Goal: Task Accomplishment & Management: Complete application form

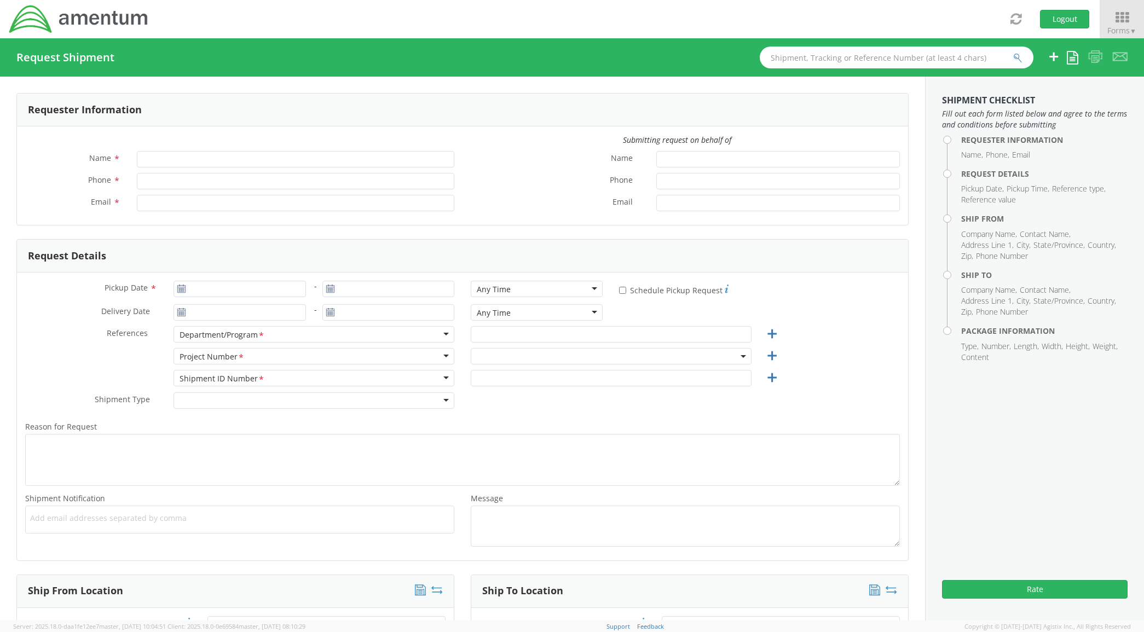
type input "[PERSON_NAME]"
type input "[PHONE_NUMBER]"
type input "[PERSON_NAME][EMAIL_ADDRESS][PERSON_NAME][DOMAIN_NAME]"
click at [226, 291] on input "Pickup Date *" at bounding box center [240, 289] width 132 height 16
type input "[DATE]"
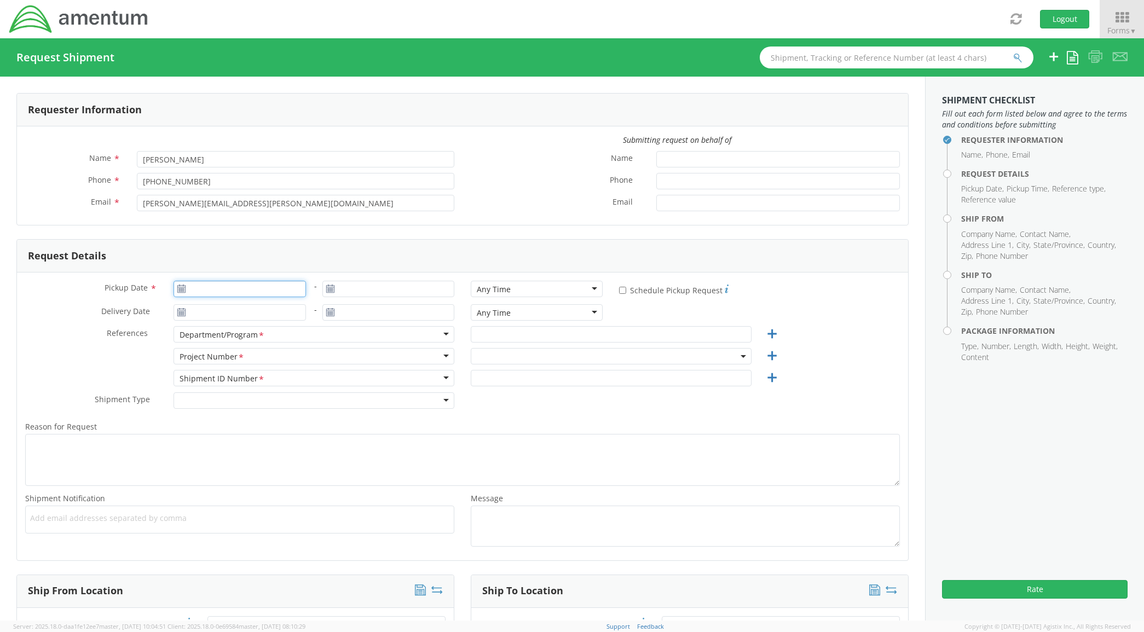
type input "[DATE]"
click at [245, 340] on td "3" at bounding box center [249, 342] width 23 height 16
click at [494, 338] on input "text" at bounding box center [611, 334] width 281 height 16
type input "LG4"
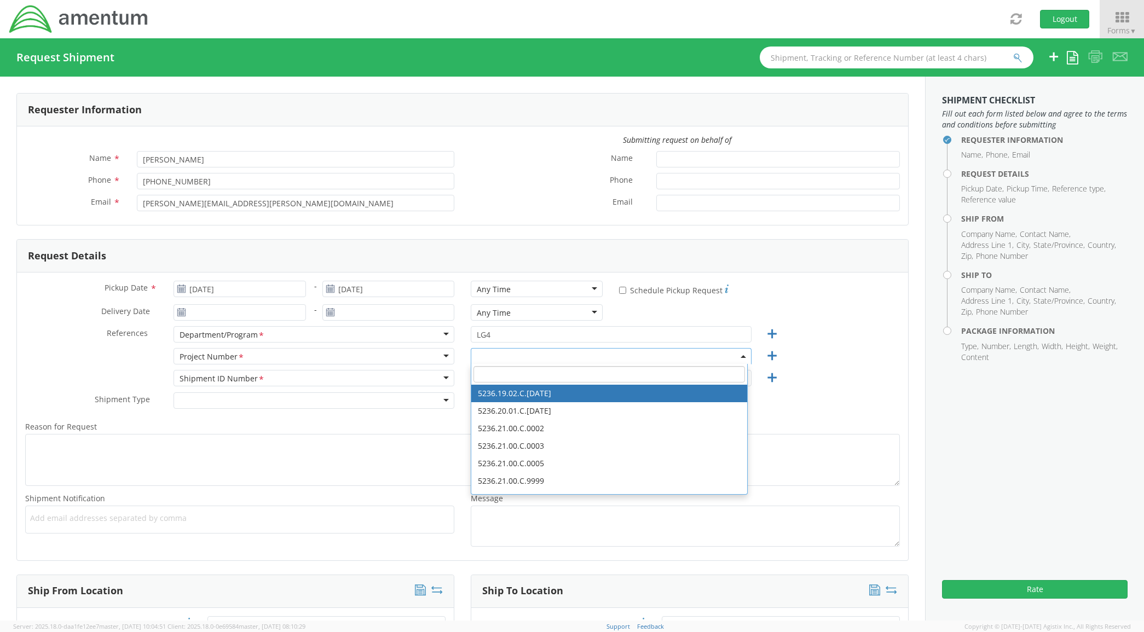
click at [529, 370] on input "search" at bounding box center [610, 374] width 272 height 16
paste input "IWOH.600132.705399.00000"
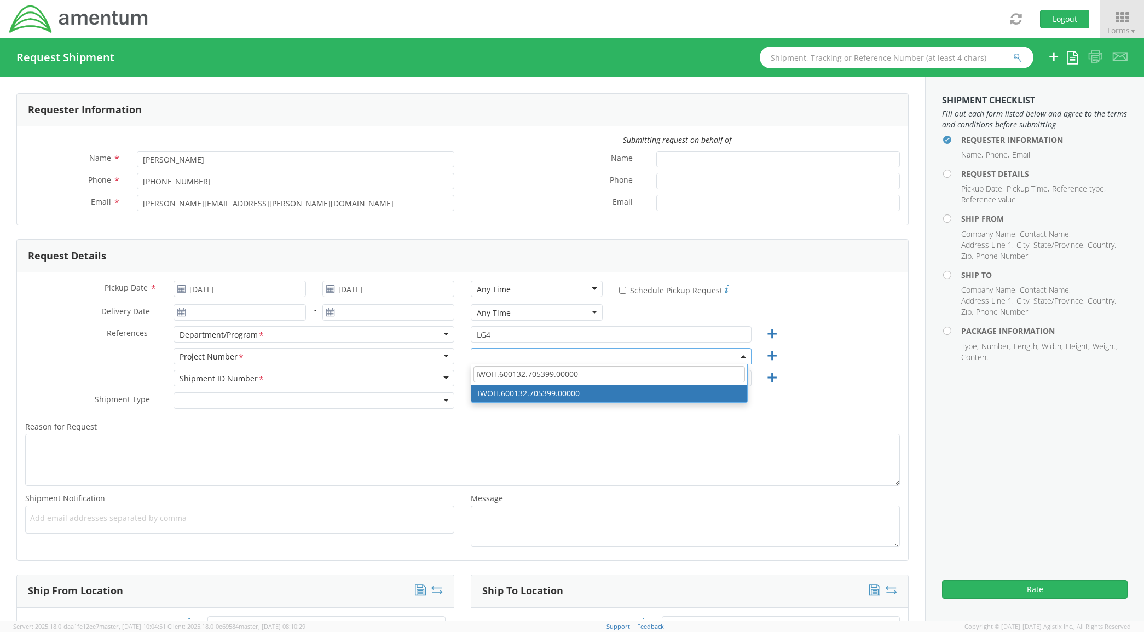
type input "IWOH.600132.705399.00000"
select select "IWOH.600132.705399.00000"
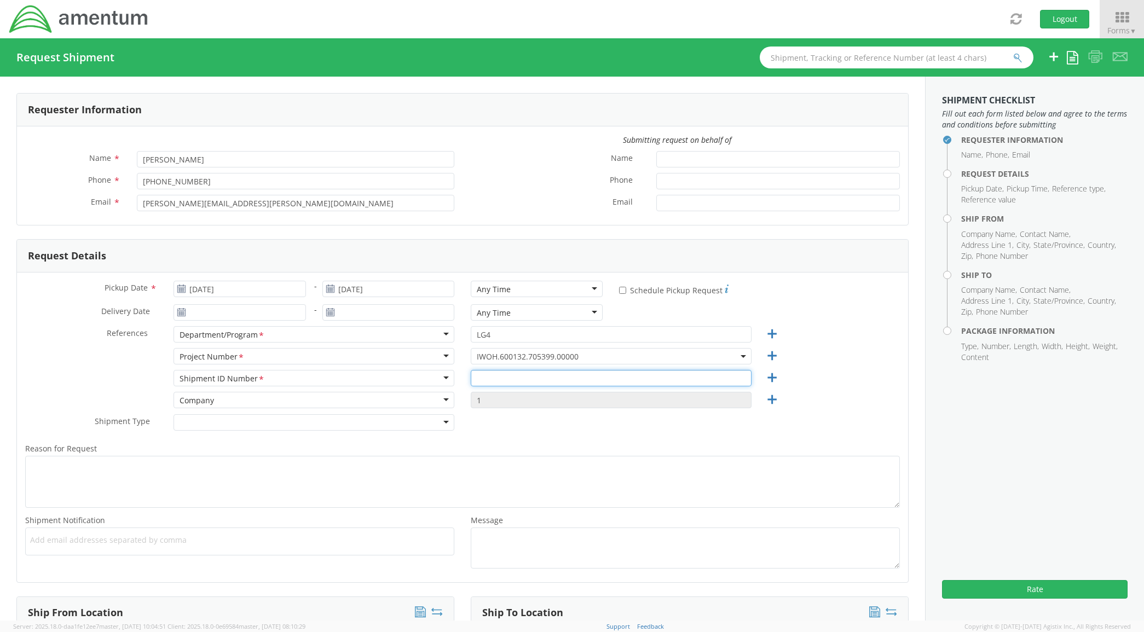
click at [531, 375] on input "text" at bounding box center [611, 378] width 281 height 16
paste input "IWOH.600132.705399.00000"
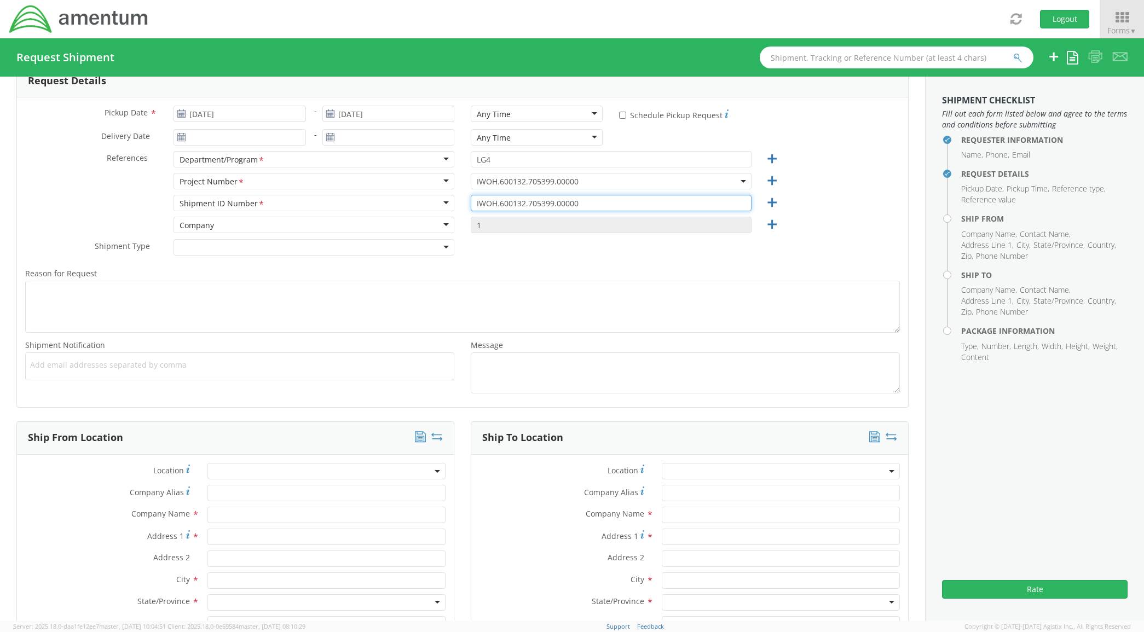
scroll to position [319, 0]
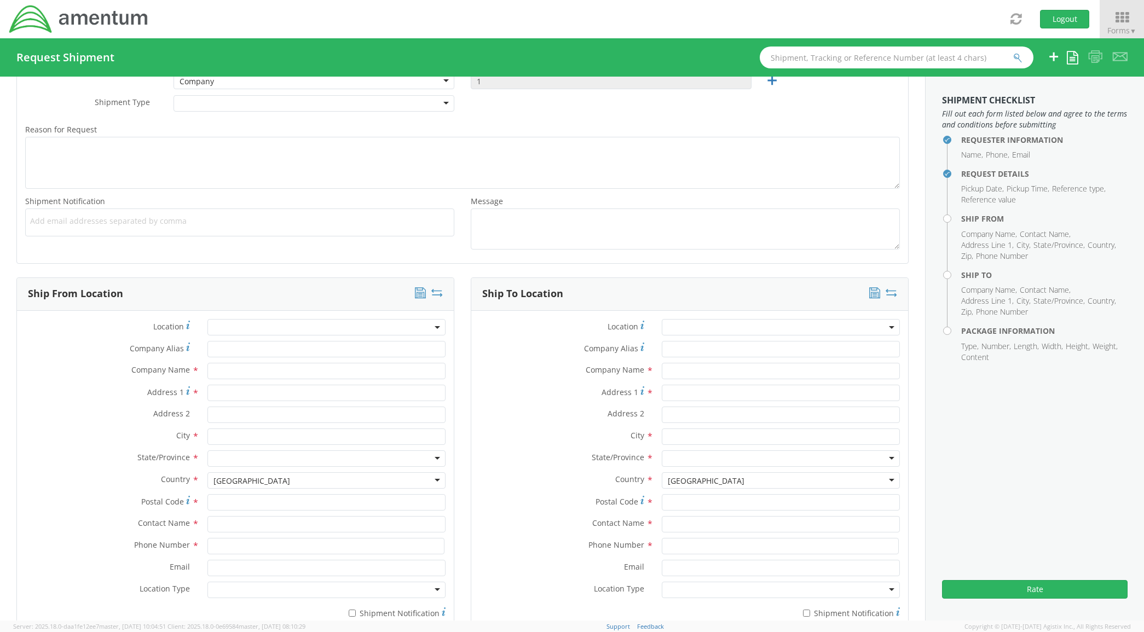
type input "IWOH.600132.705399.00000"
click at [232, 378] on input "text" at bounding box center [327, 371] width 239 height 16
type input "AMENTUM"
type input "[STREET_ADDRESS]"
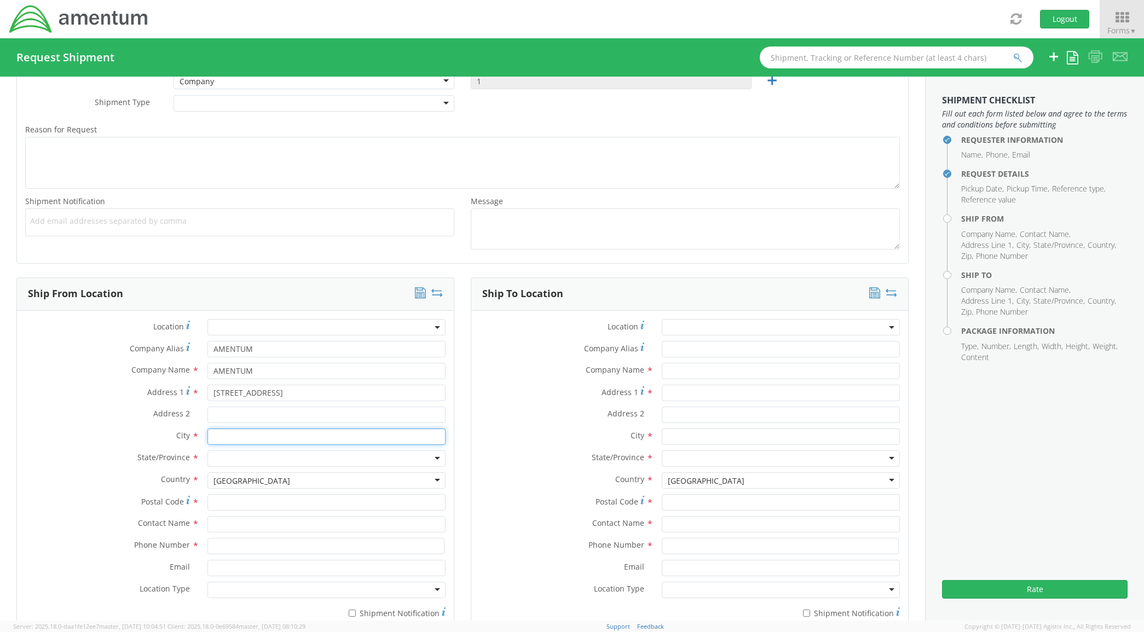
type input "[GEOGRAPHIC_DATA]"
type input "76177"
type input "[PERSON_NAME]"
type input "8172241267"
type input "AMENTUM"
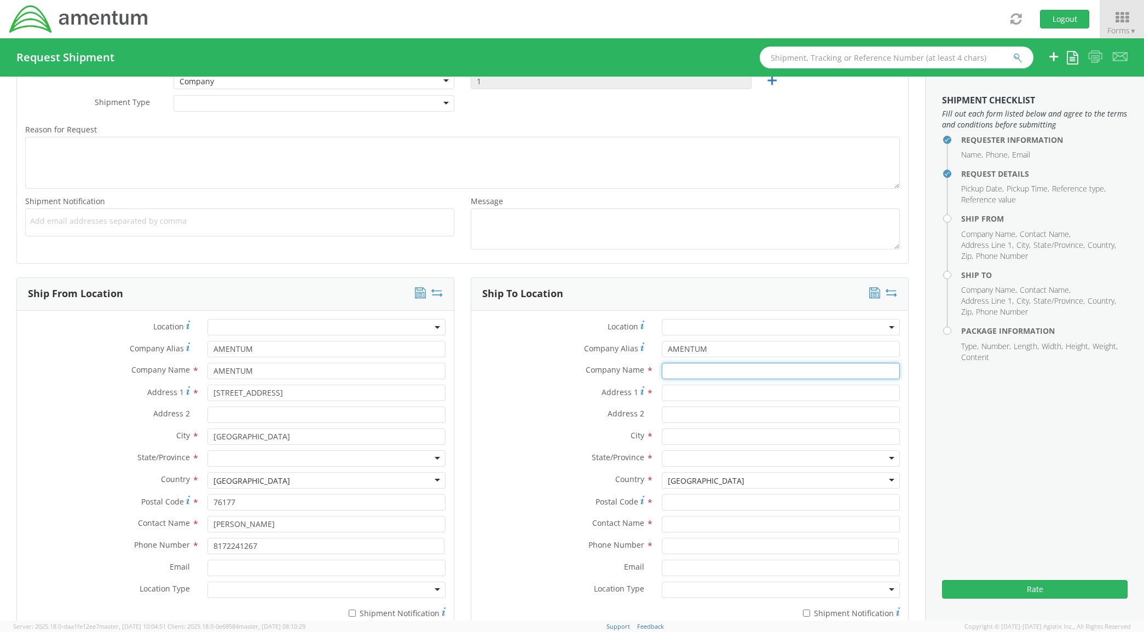
type input "AMENTUM"
type input "[STREET_ADDRESS][PERSON_NAME]"
type input "[GEOGRAPHIC_DATA]"
type input "35613"
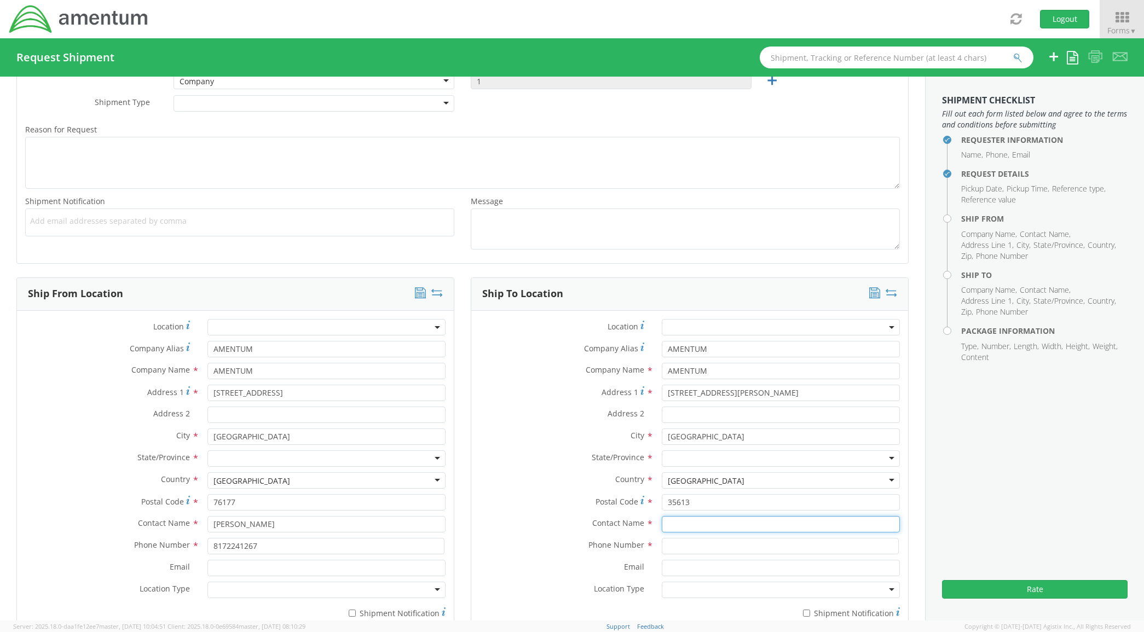
type input "[PERSON_NAME]"
type input "2566551979"
click at [97, 430] on label "City *" at bounding box center [108, 436] width 182 height 14
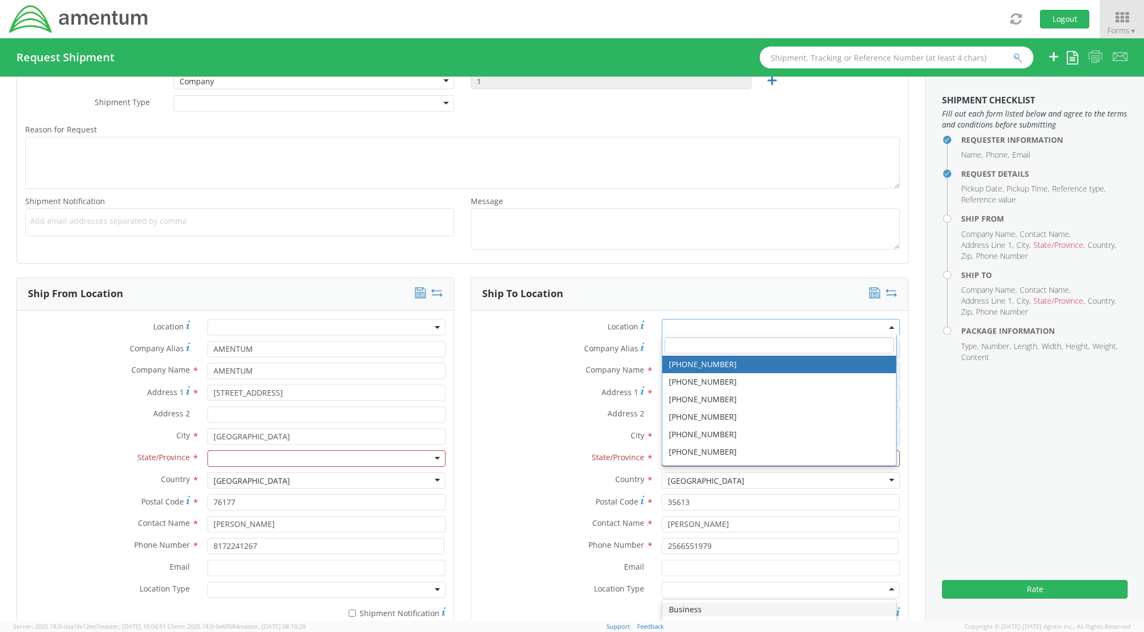
click at [236, 463] on div at bounding box center [327, 459] width 239 height 16
type input "te"
click at [100, 482] on label "Country *" at bounding box center [108, 480] width 182 height 14
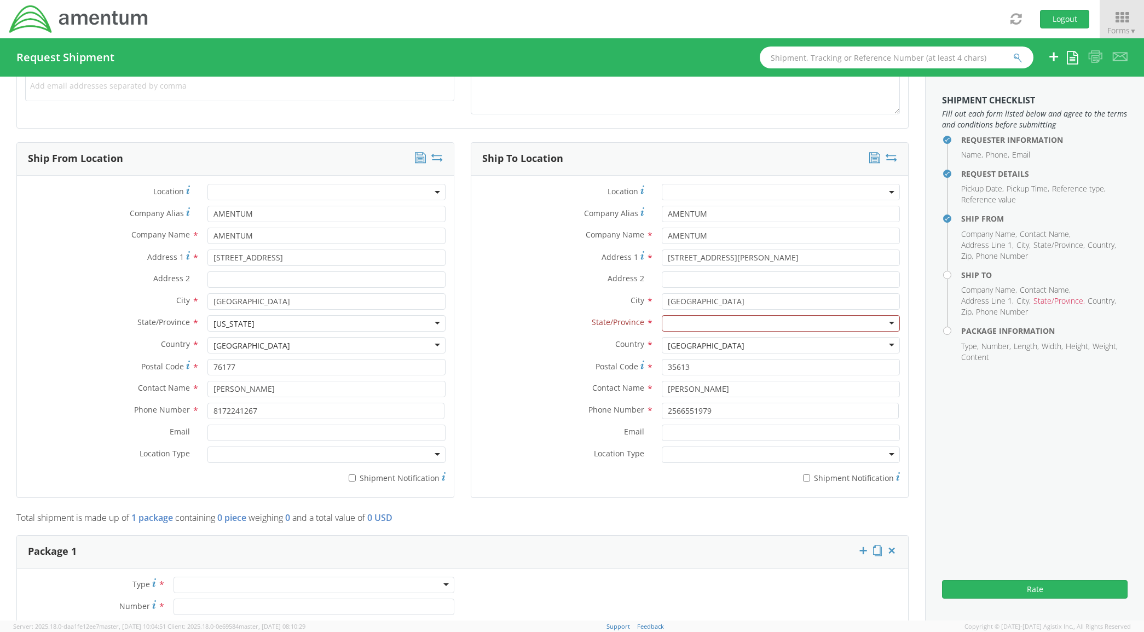
scroll to position [480, 0]
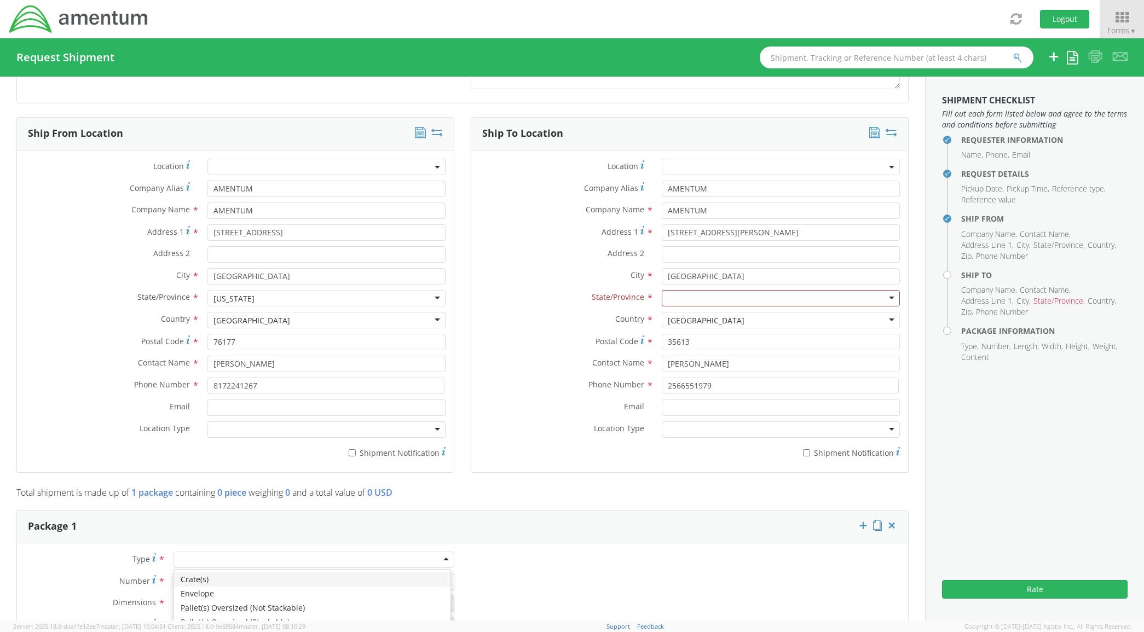
click at [221, 563] on div at bounding box center [314, 560] width 281 height 16
type input "1"
type input "9.5"
type input "12.5"
type input "0.25"
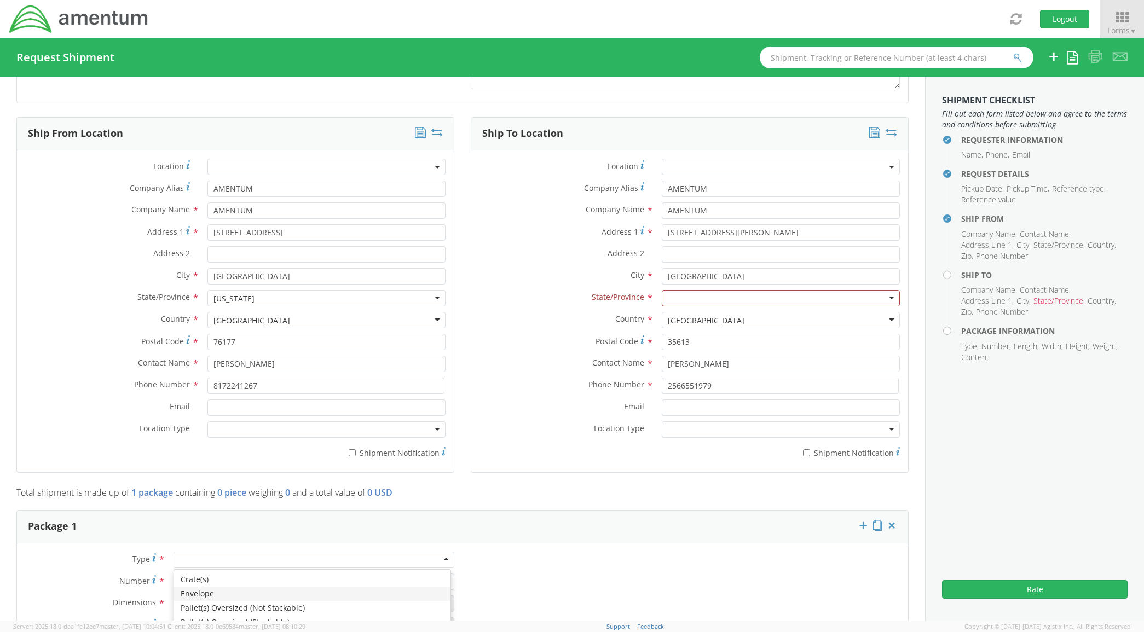
type input "1"
click at [102, 445] on div "* Shipment Notification" at bounding box center [235, 451] width 437 height 15
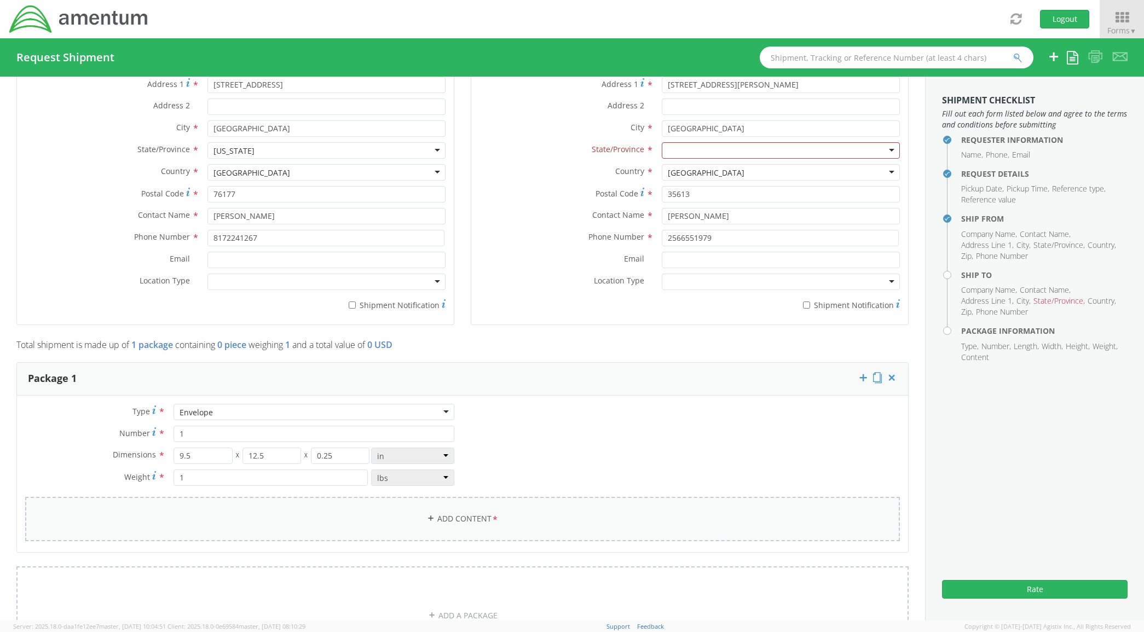
scroll to position [639, 0]
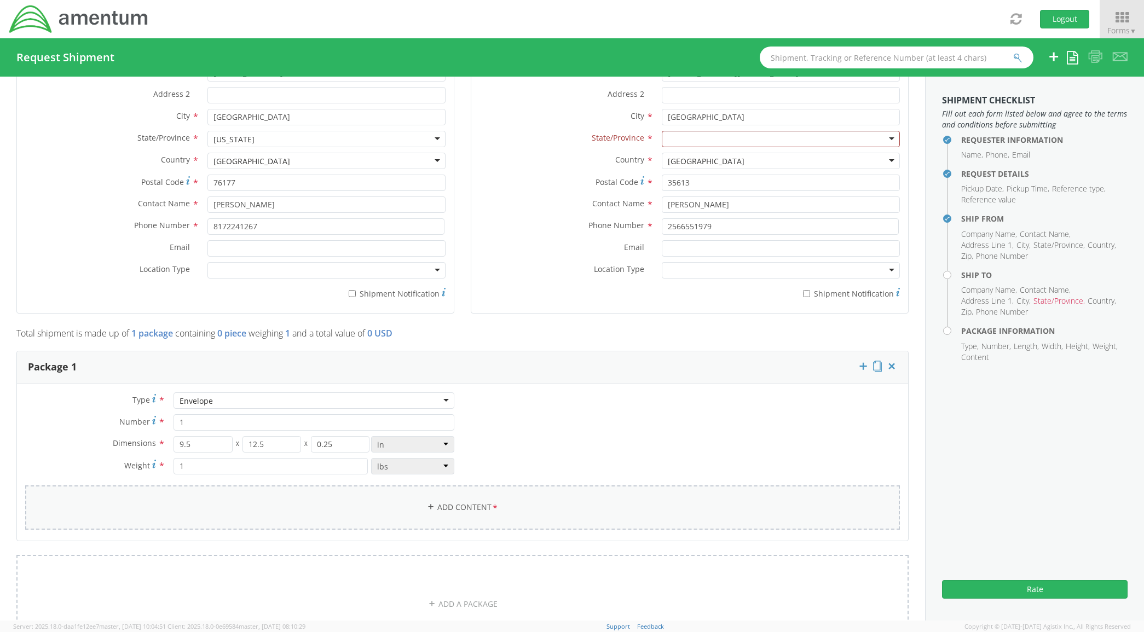
click at [564, 507] on link "Add Content *" at bounding box center [462, 508] width 875 height 44
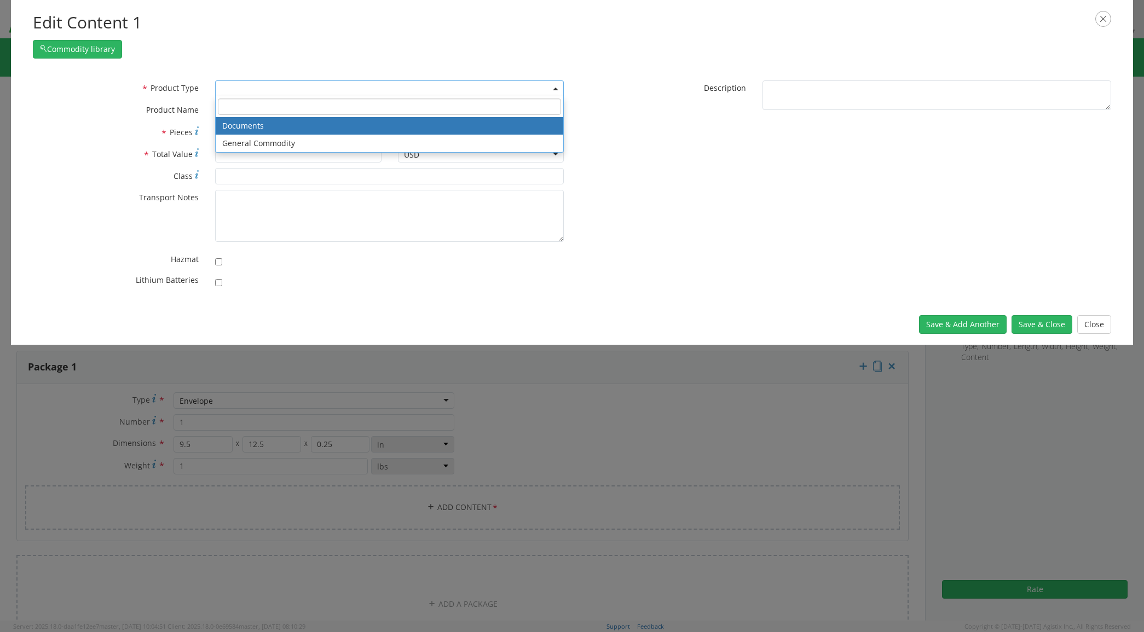
click at [431, 92] on span at bounding box center [389, 88] width 349 height 16
select select "DOCUMENT"
type input "Documents"
type input "1"
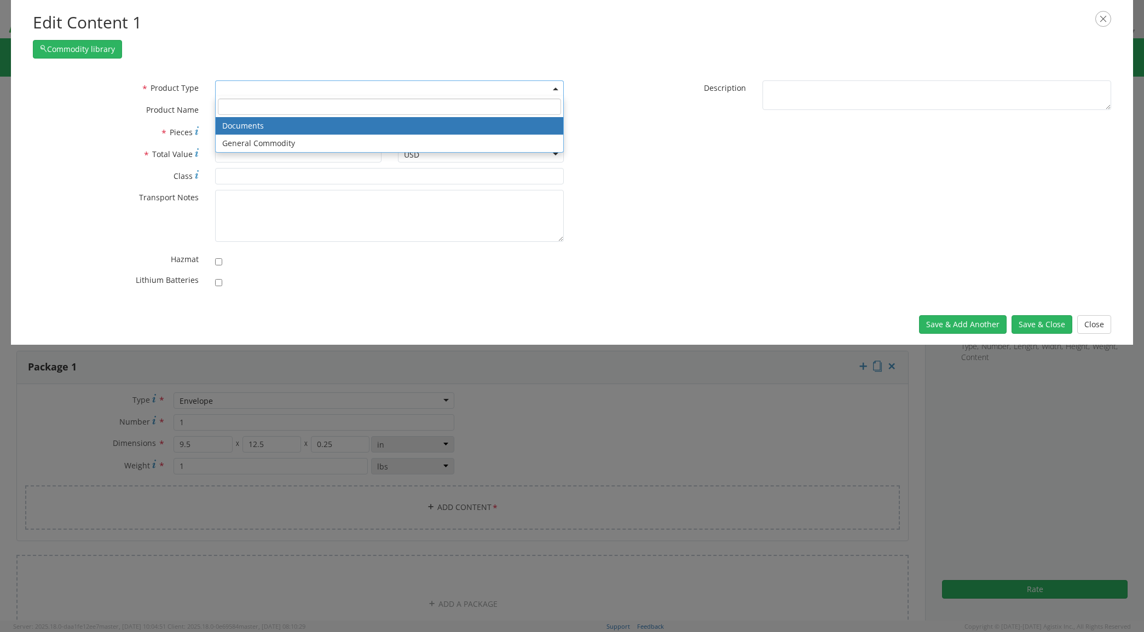
type textarea "Documents"
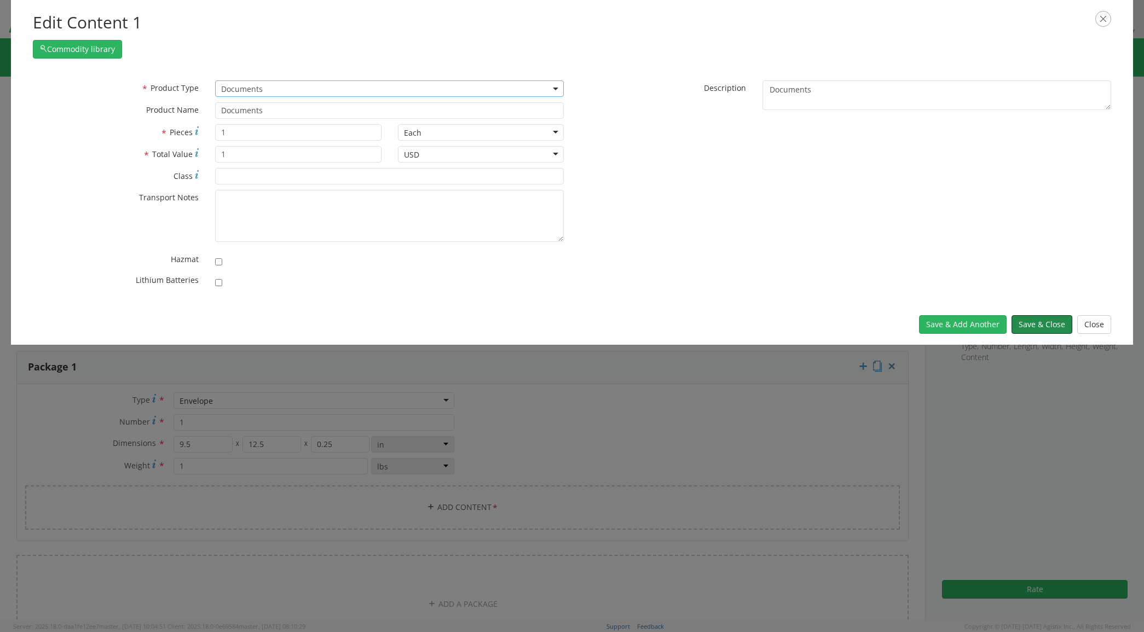
drag, startPoint x: 1055, startPoint y: 323, endPoint x: 924, endPoint y: 339, distance: 131.3
click at [1054, 324] on button "Save & Close" at bounding box center [1042, 324] width 61 height 19
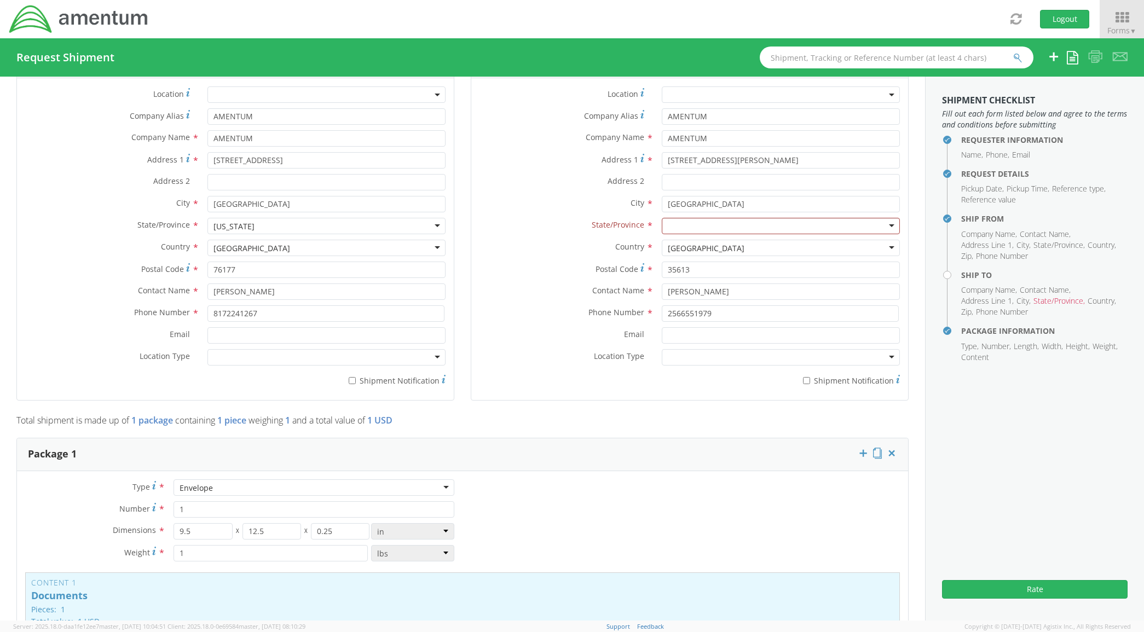
scroll to position [480, 0]
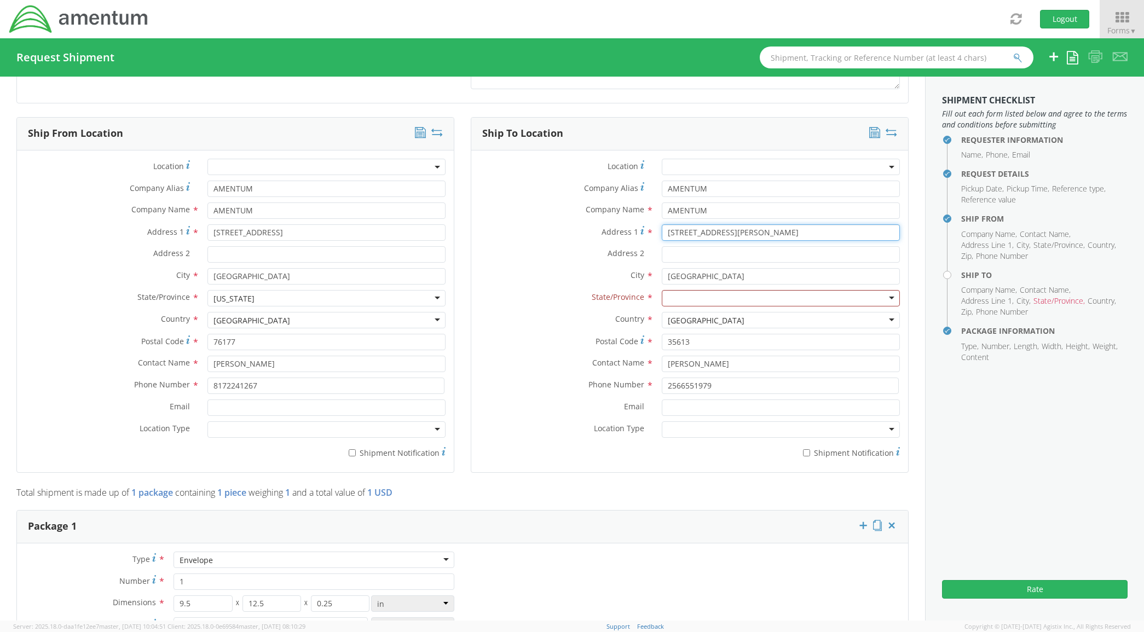
drag, startPoint x: 638, startPoint y: 244, endPoint x: 586, endPoint y: 245, distance: 52.6
click at [588, 245] on div "Address [STREET_ADDRESS][PERSON_NAME]" at bounding box center [689, 235] width 437 height 22
type input "[STREET_ADDRESS]"
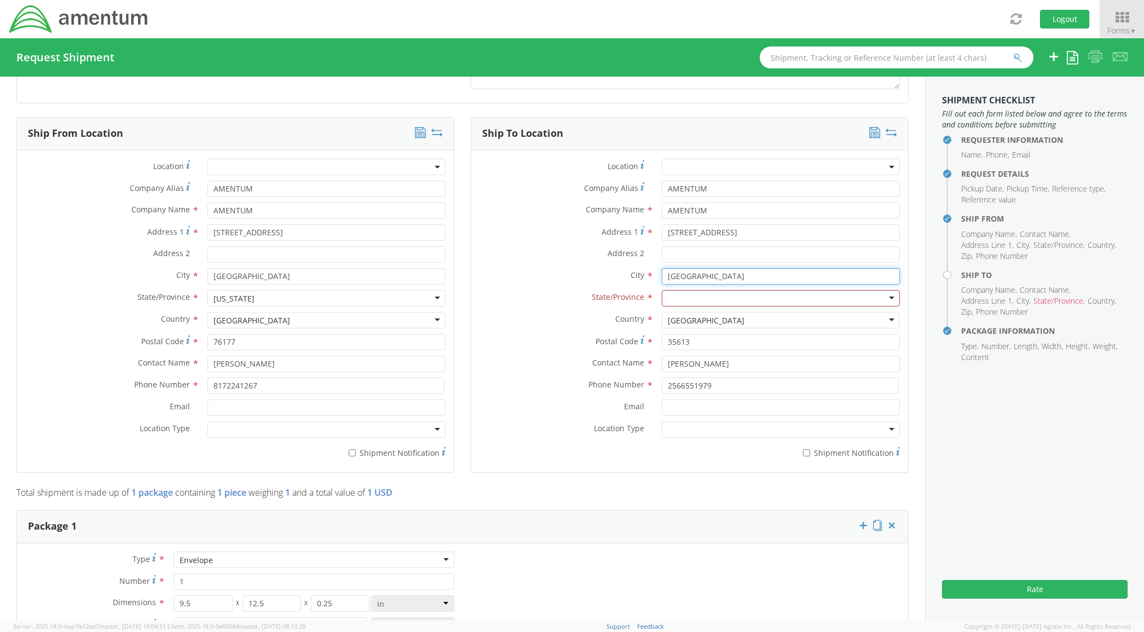
type input "D"
type input "[GEOGRAPHIC_DATA]"
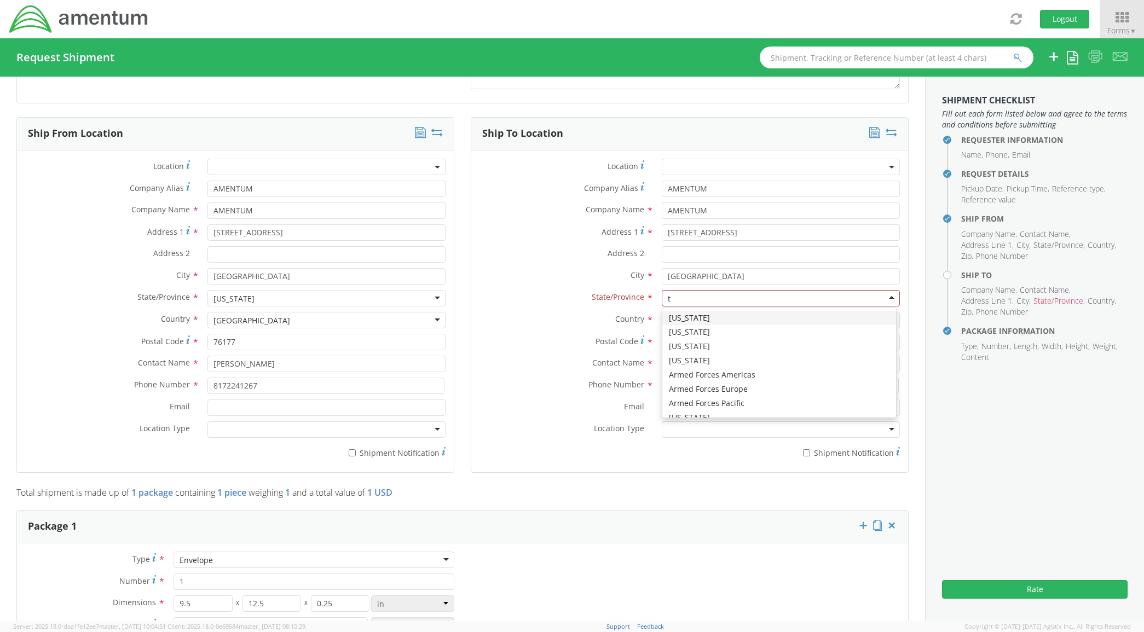
type input "te"
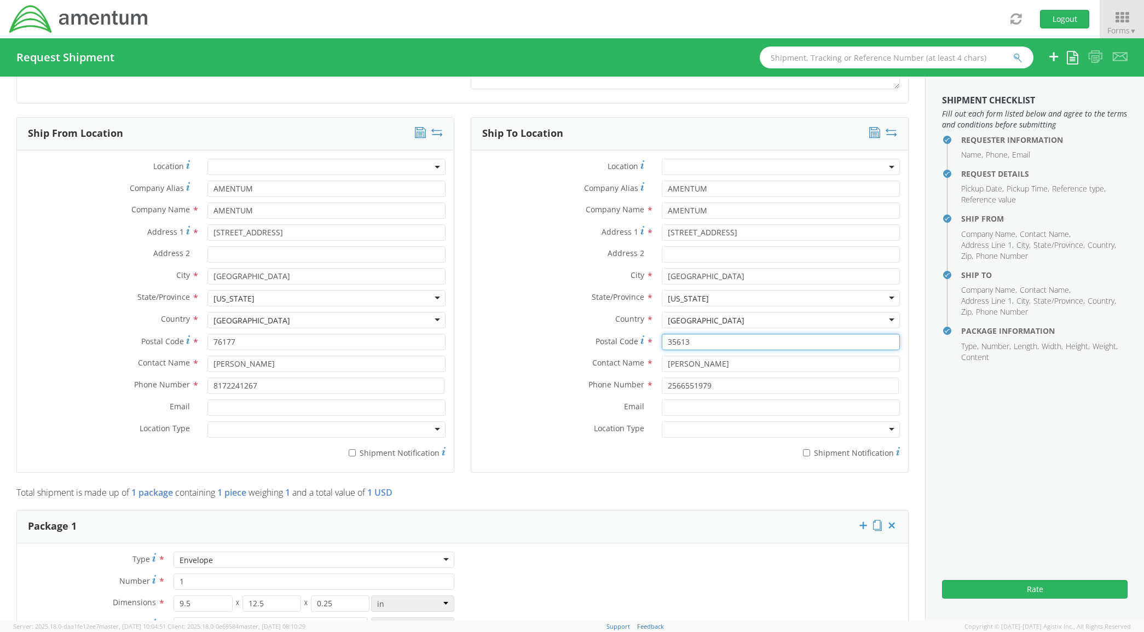
drag, startPoint x: 694, startPoint y: 340, endPoint x: 626, endPoint y: 357, distance: 70.5
click at [635, 365] on div "Location * Company Alias * AMENTUM Company Name * AMENTUM searching... Address …" at bounding box center [689, 312] width 437 height 306
type input "73137"
type input "[PERSON_NAME]"
type input "8173605482"
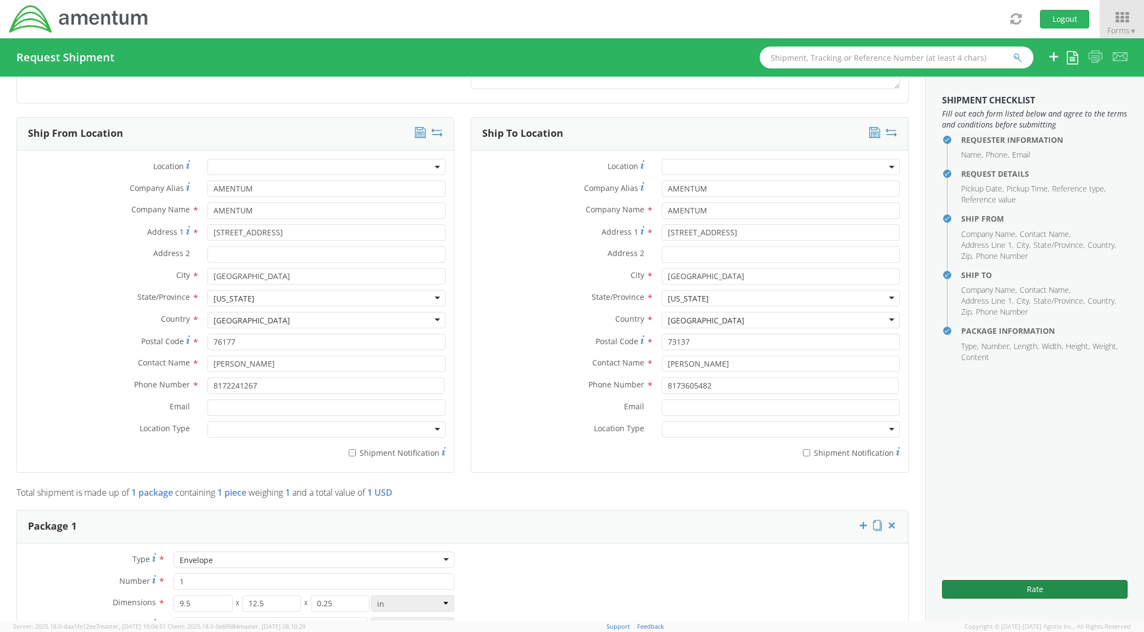
click at [1051, 581] on div "Rate" at bounding box center [1035, 585] width 186 height 27
click at [1053, 586] on button "Rate" at bounding box center [1035, 589] width 186 height 19
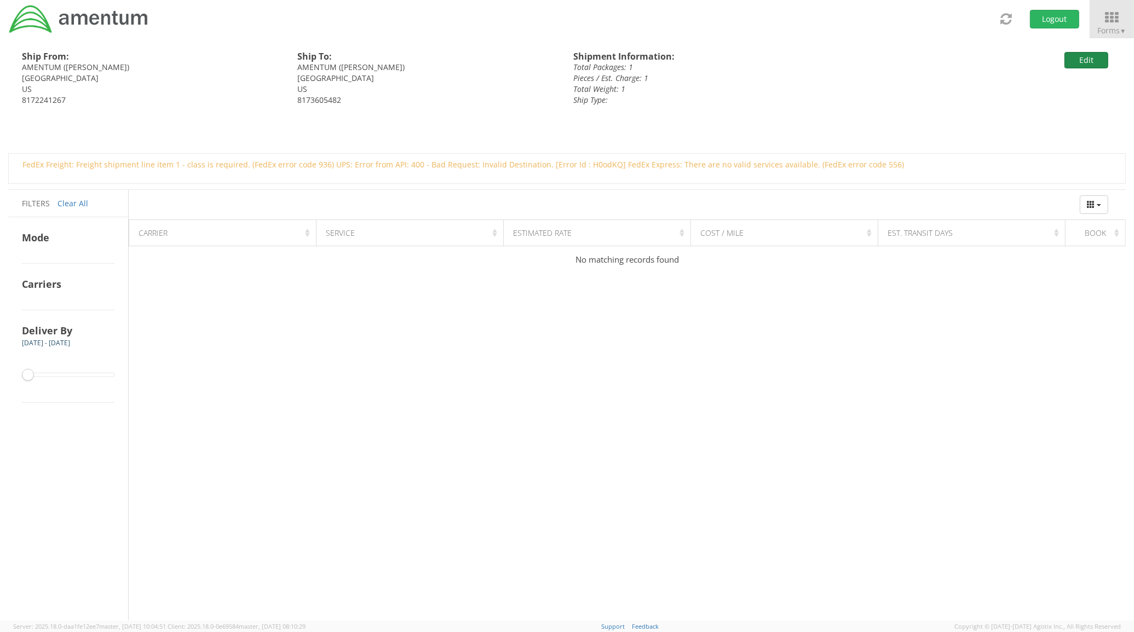
click at [1096, 61] on button "Edit" at bounding box center [1086, 60] width 44 height 16
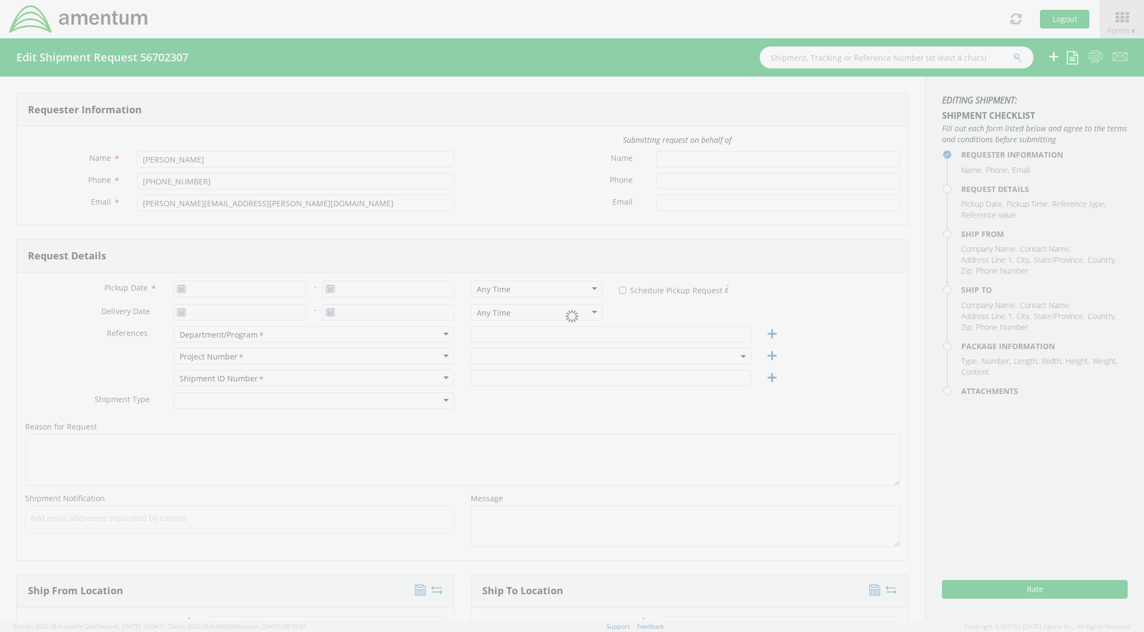
type input "[DATE]"
type input "LG4"
type input "IWOH.600132.705399.00000"
select select
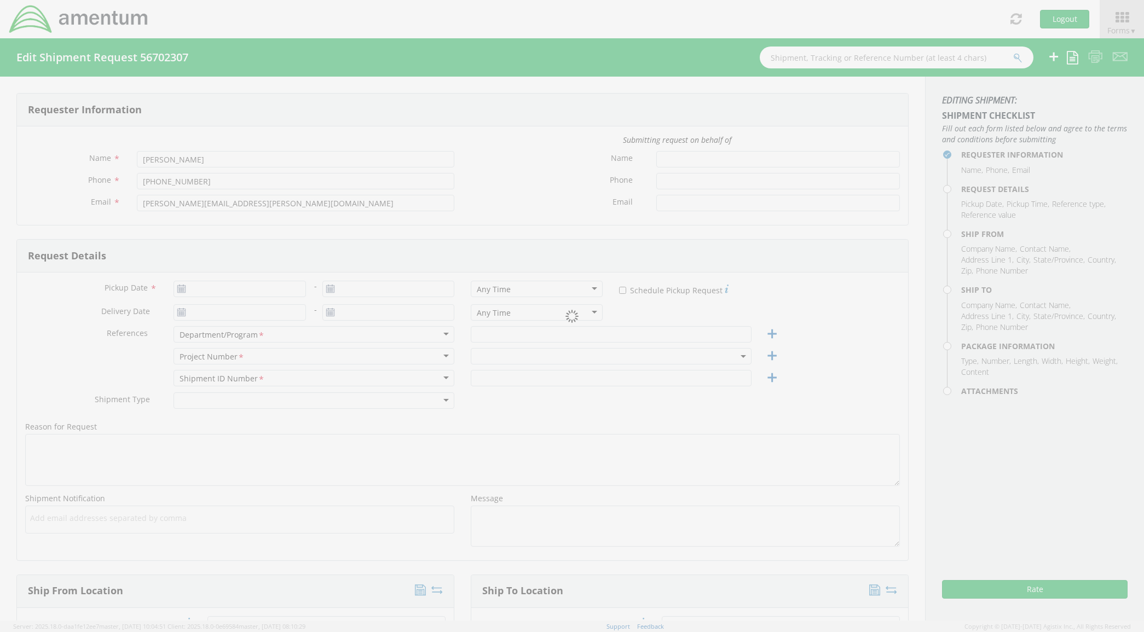
type input "AMENTUM"
type input "[STREET_ADDRESS]"
type input "[GEOGRAPHIC_DATA]"
type input "76177"
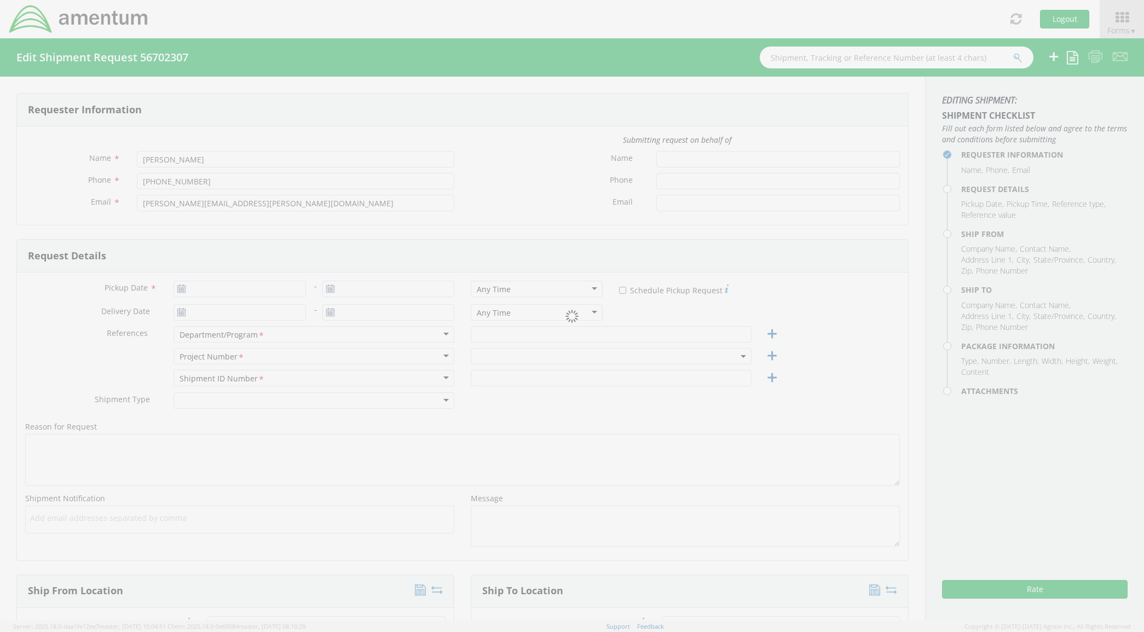
type input "[PERSON_NAME]"
type input "8172241267"
select select
type input "AMENTUM"
type input "[STREET_ADDRESS]"
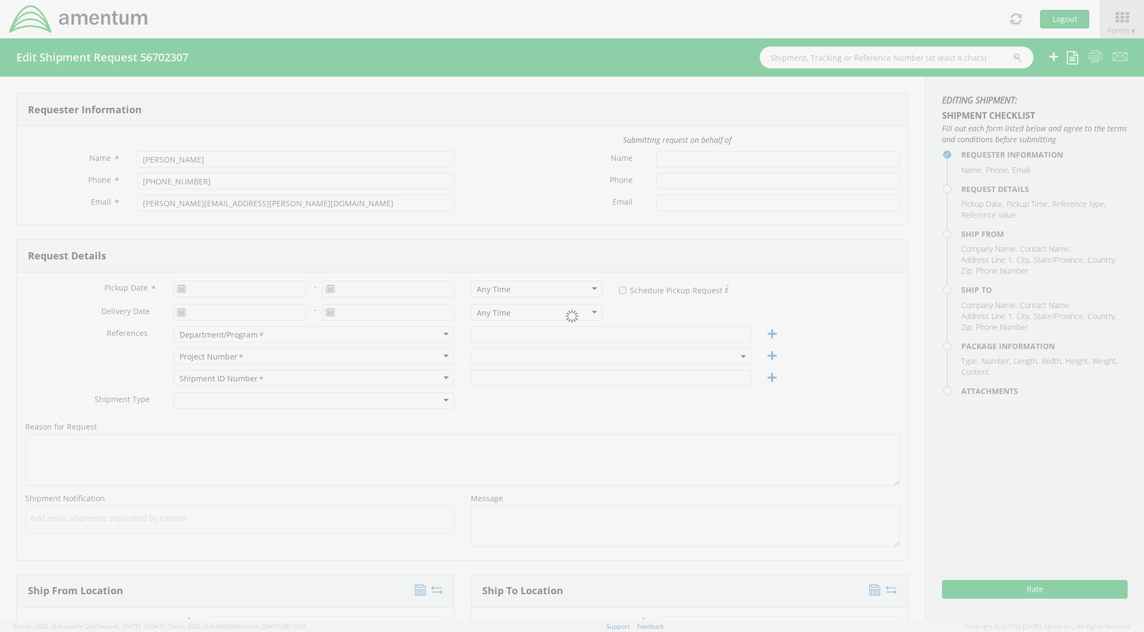
type input "[GEOGRAPHIC_DATA]"
type input "73137"
type input "[PERSON_NAME]"
type input "8173605482"
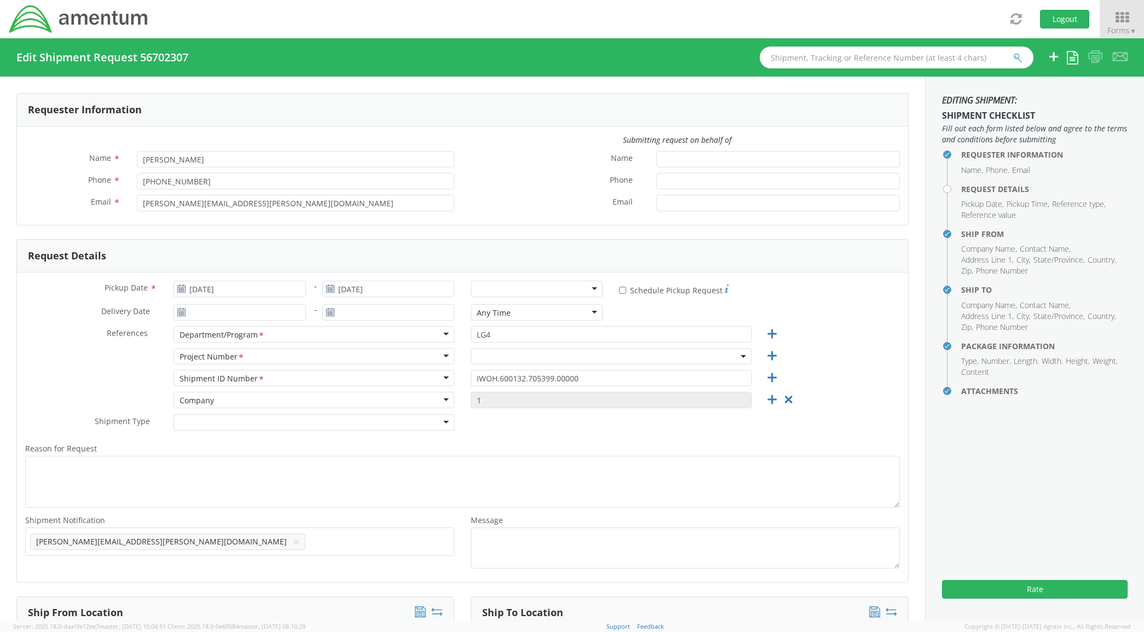
scroll to position [159, 0]
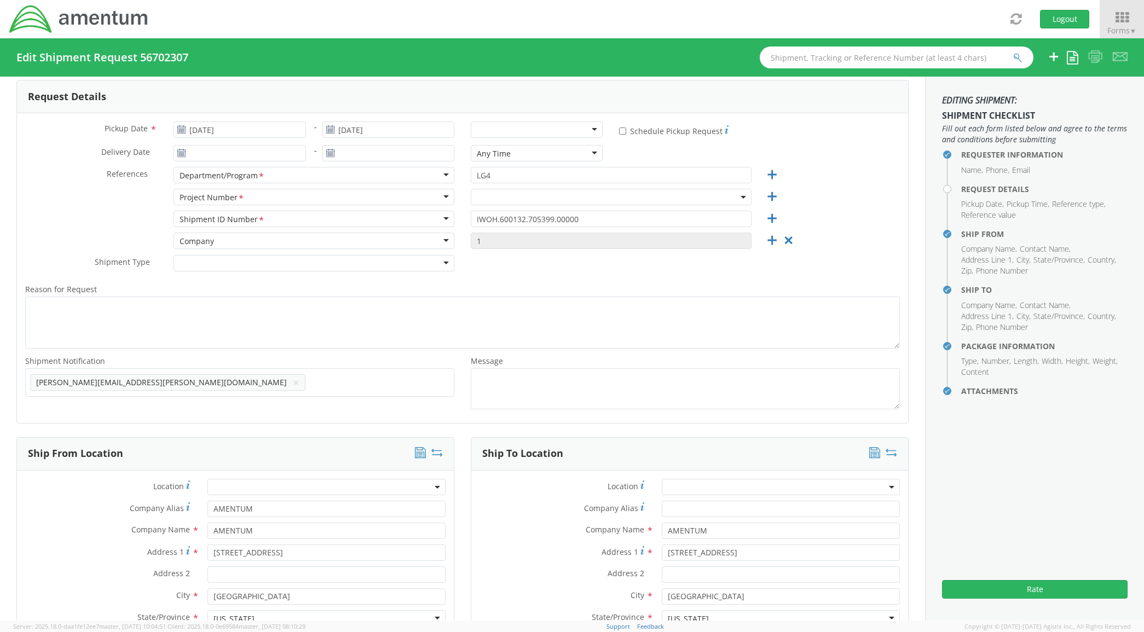
select select "IWOH.600132.705399.00000"
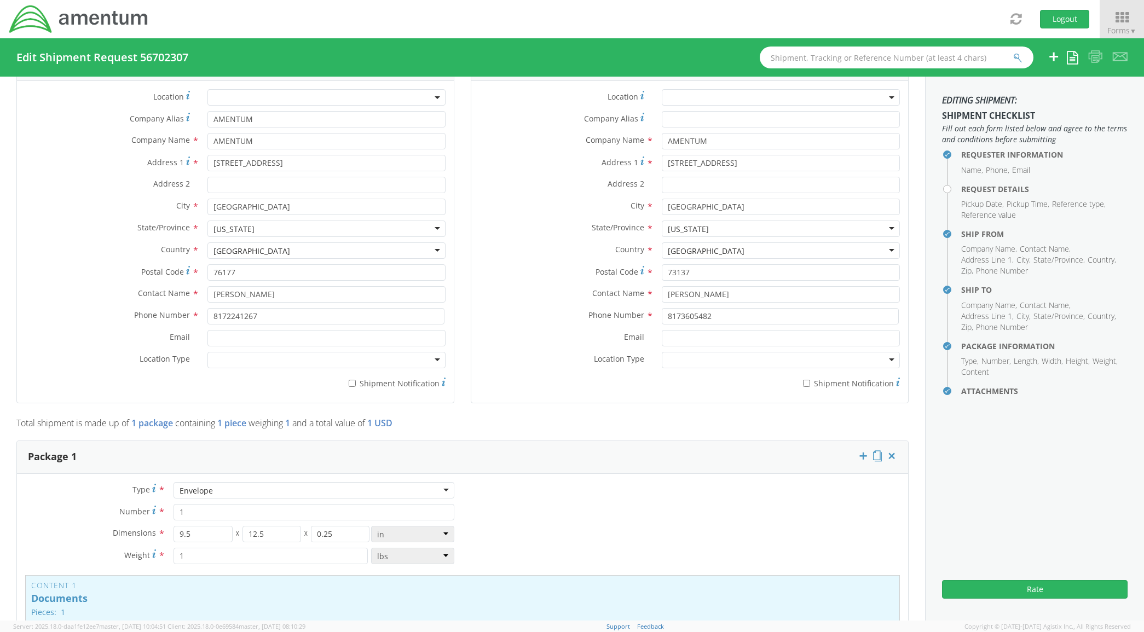
scroll to position [479, 0]
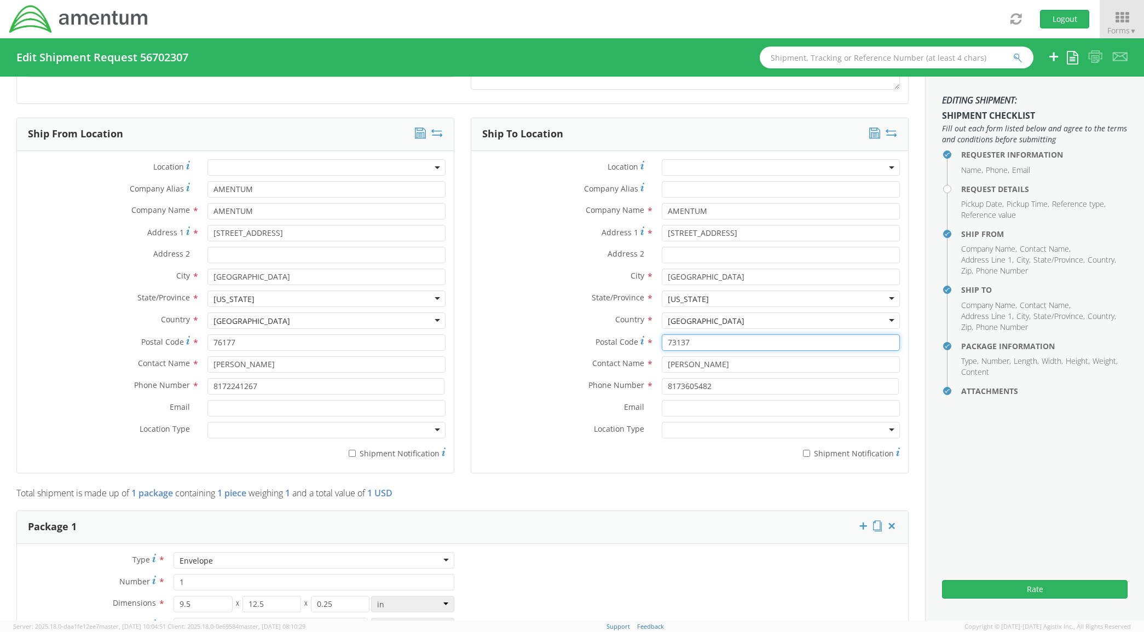
click at [666, 345] on input "73137" at bounding box center [781, 343] width 239 height 16
type input "76137"
click at [1074, 584] on button "Rate" at bounding box center [1035, 589] width 186 height 19
click at [1033, 595] on button "Rate" at bounding box center [1035, 589] width 186 height 19
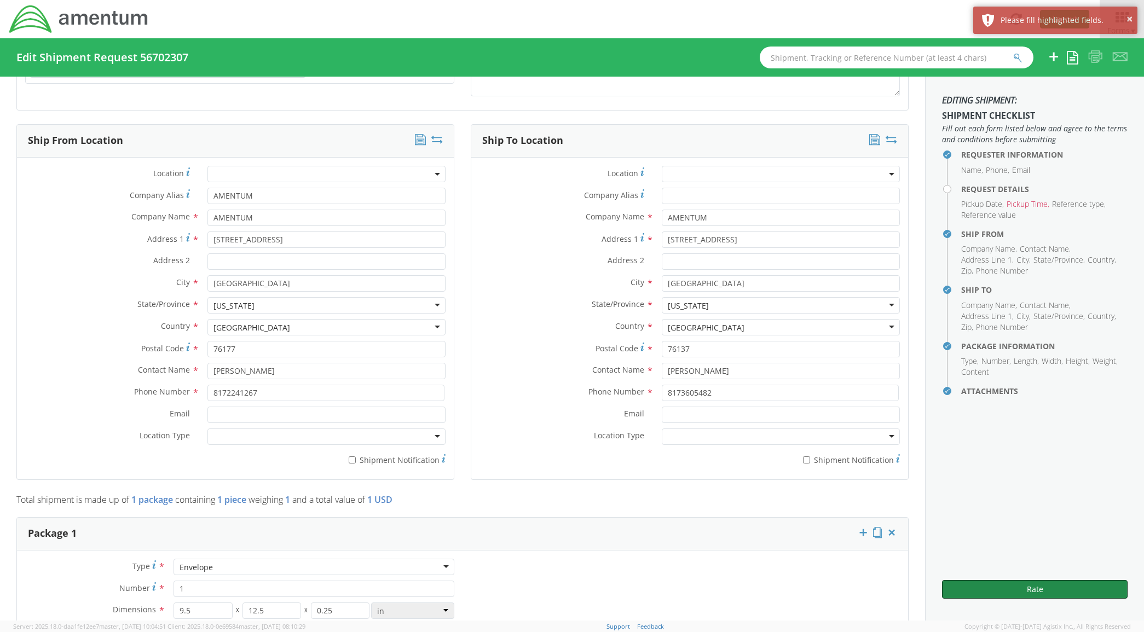
scroll to position [0, 0]
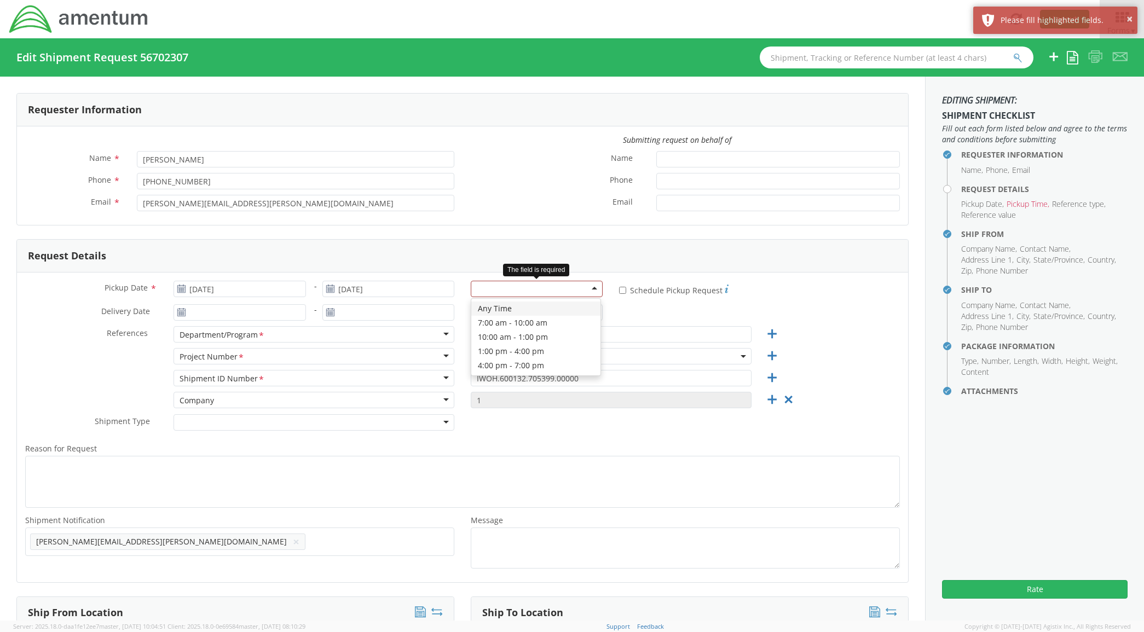
click at [562, 293] on div at bounding box center [537, 289] width 132 height 16
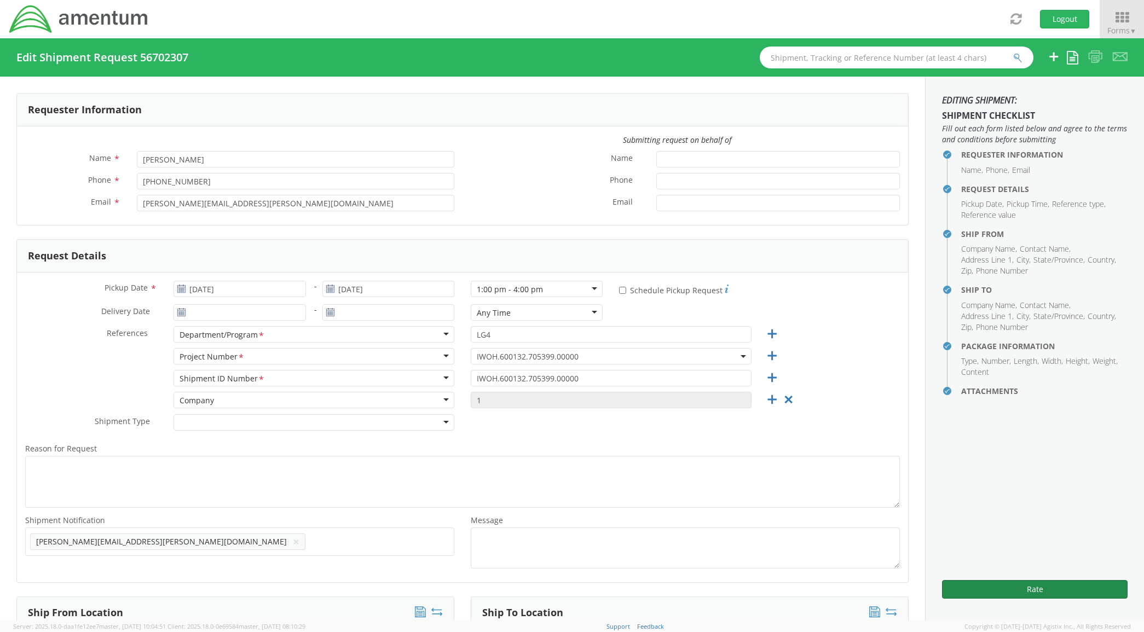
click at [1038, 593] on button "Rate" at bounding box center [1035, 589] width 186 height 19
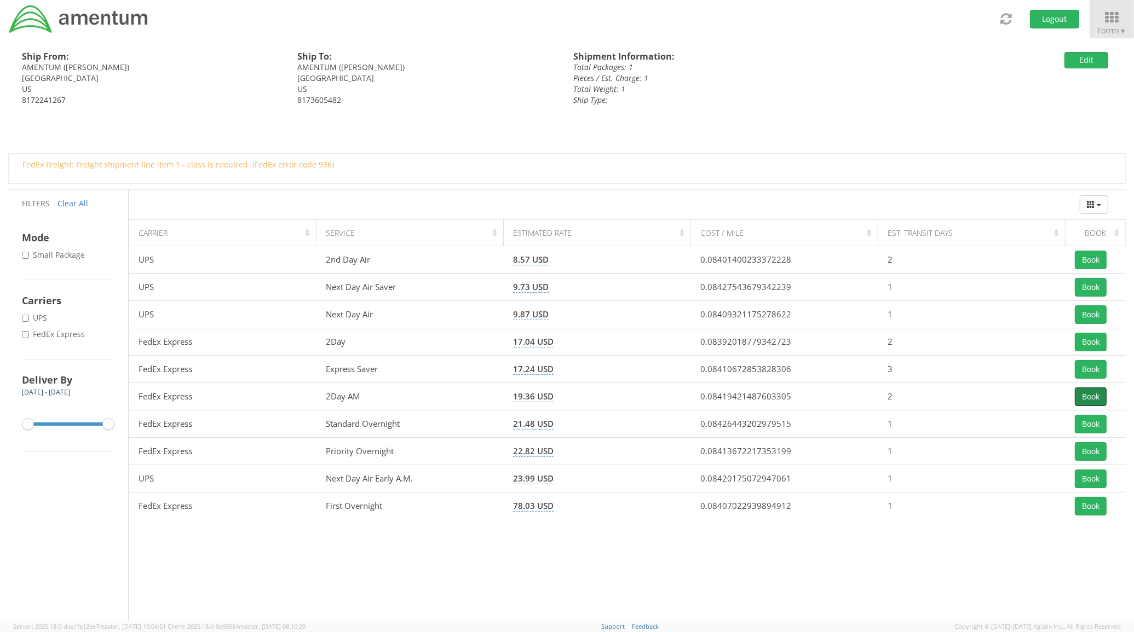
click at [1093, 394] on button "Book" at bounding box center [1091, 397] width 32 height 19
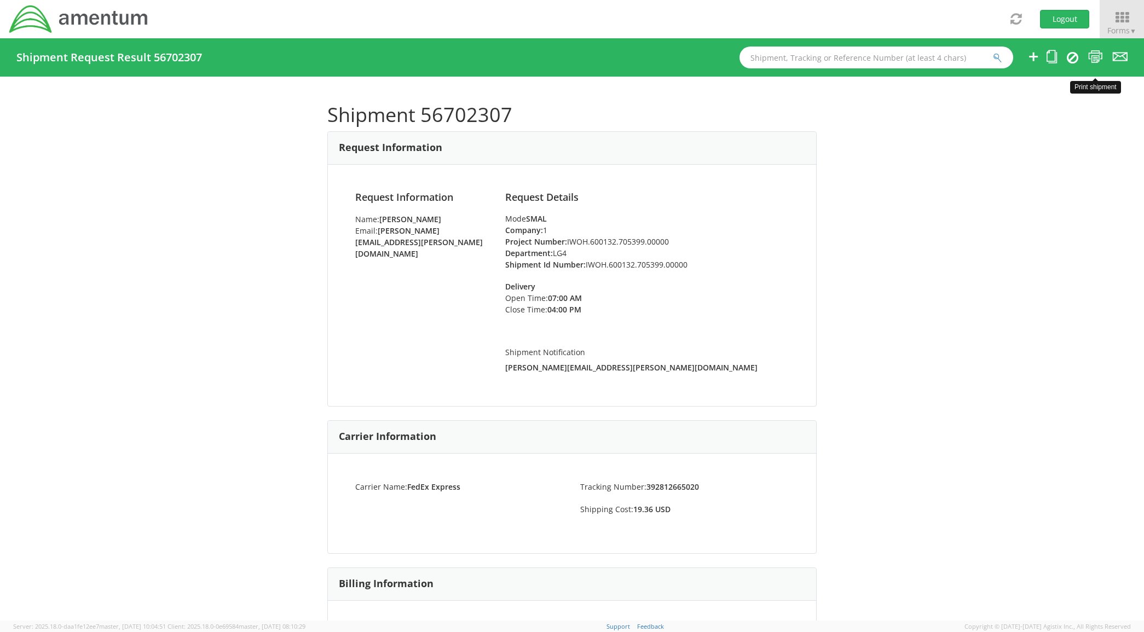
click at [1098, 56] on icon at bounding box center [1096, 57] width 15 height 14
